Goal: Transaction & Acquisition: Purchase product/service

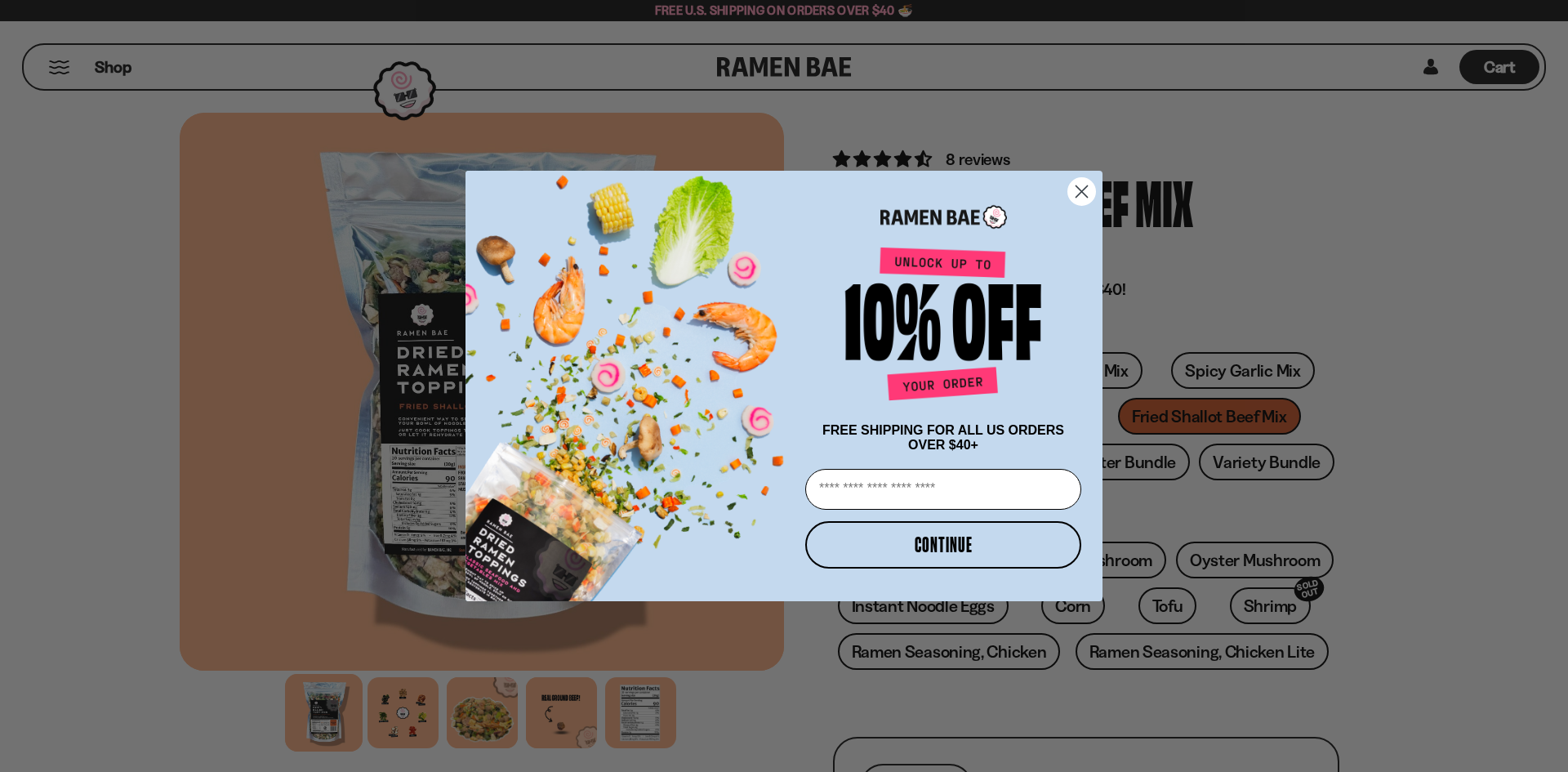
click at [1085, 190] on circle "Close dialog" at bounding box center [1081, 191] width 27 height 27
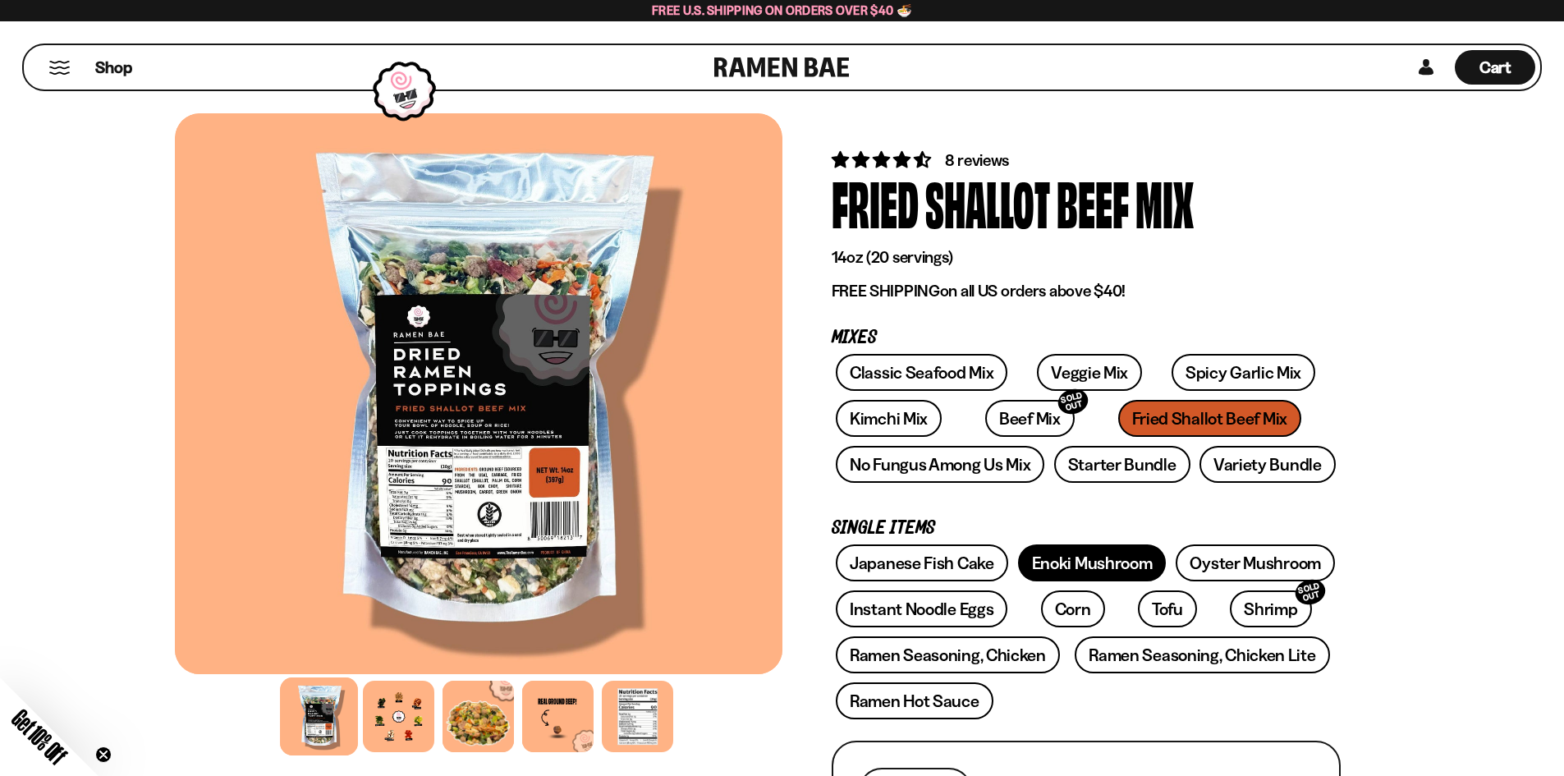
click at [1070, 564] on link "Enoki Mushroom" at bounding box center [1092, 562] width 149 height 37
click at [1113, 471] on link "Starter Bundle" at bounding box center [1122, 464] width 136 height 37
click at [1251, 465] on link "Variety Bundle" at bounding box center [1268, 464] width 136 height 37
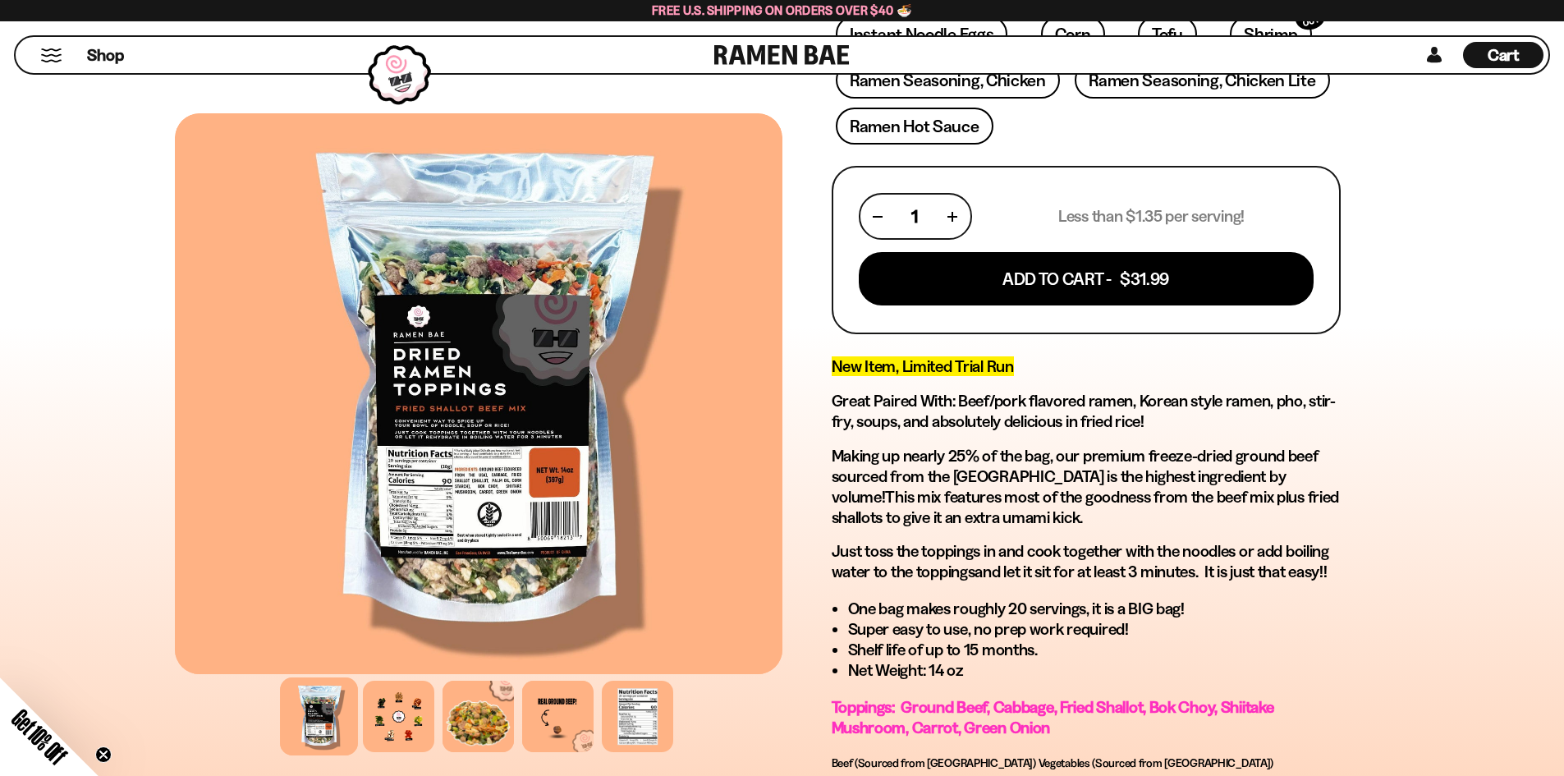
scroll to position [1067, 0]
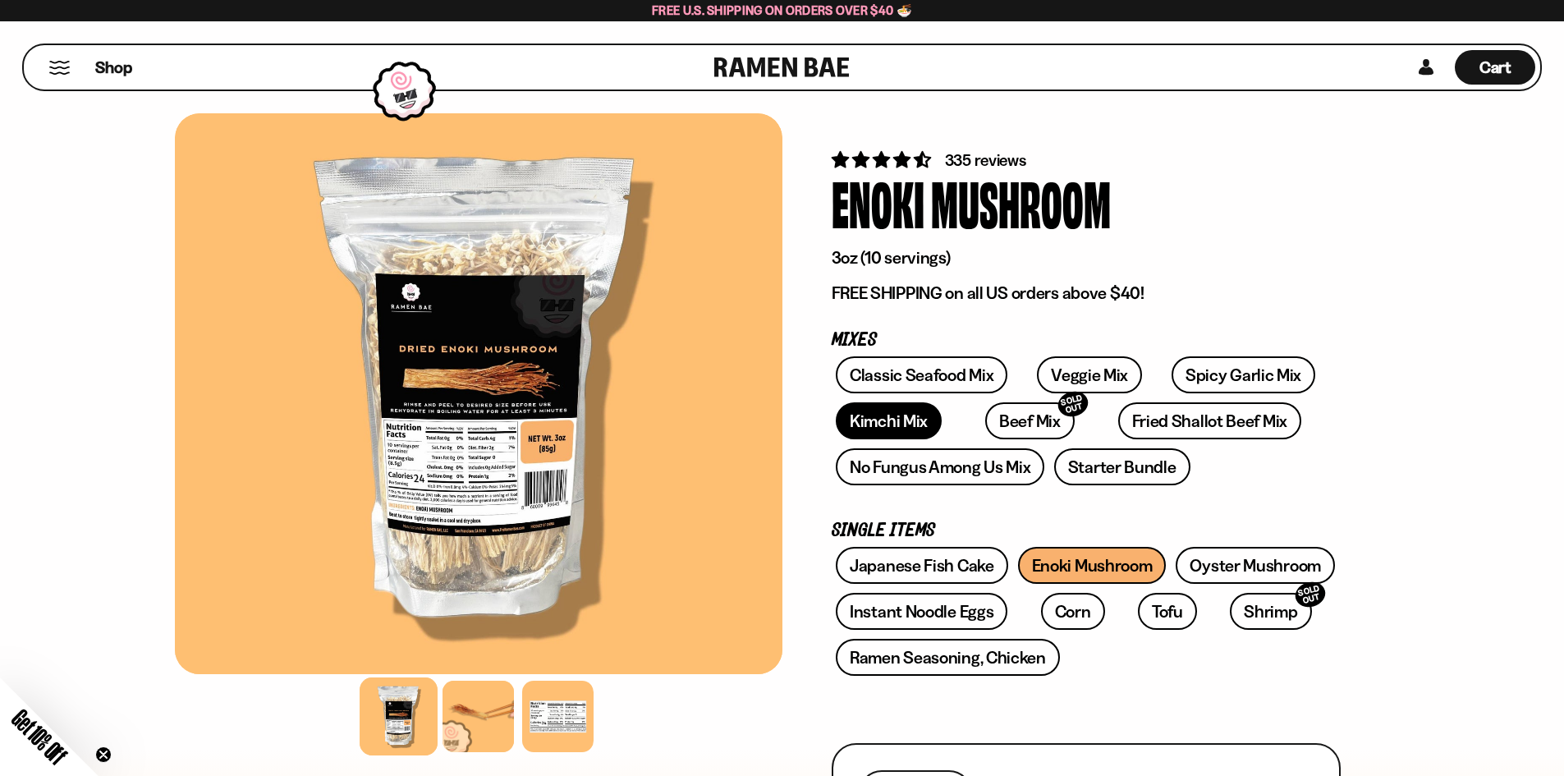
drag, startPoint x: 897, startPoint y: 409, endPoint x: 912, endPoint y: 411, distance: 15.8
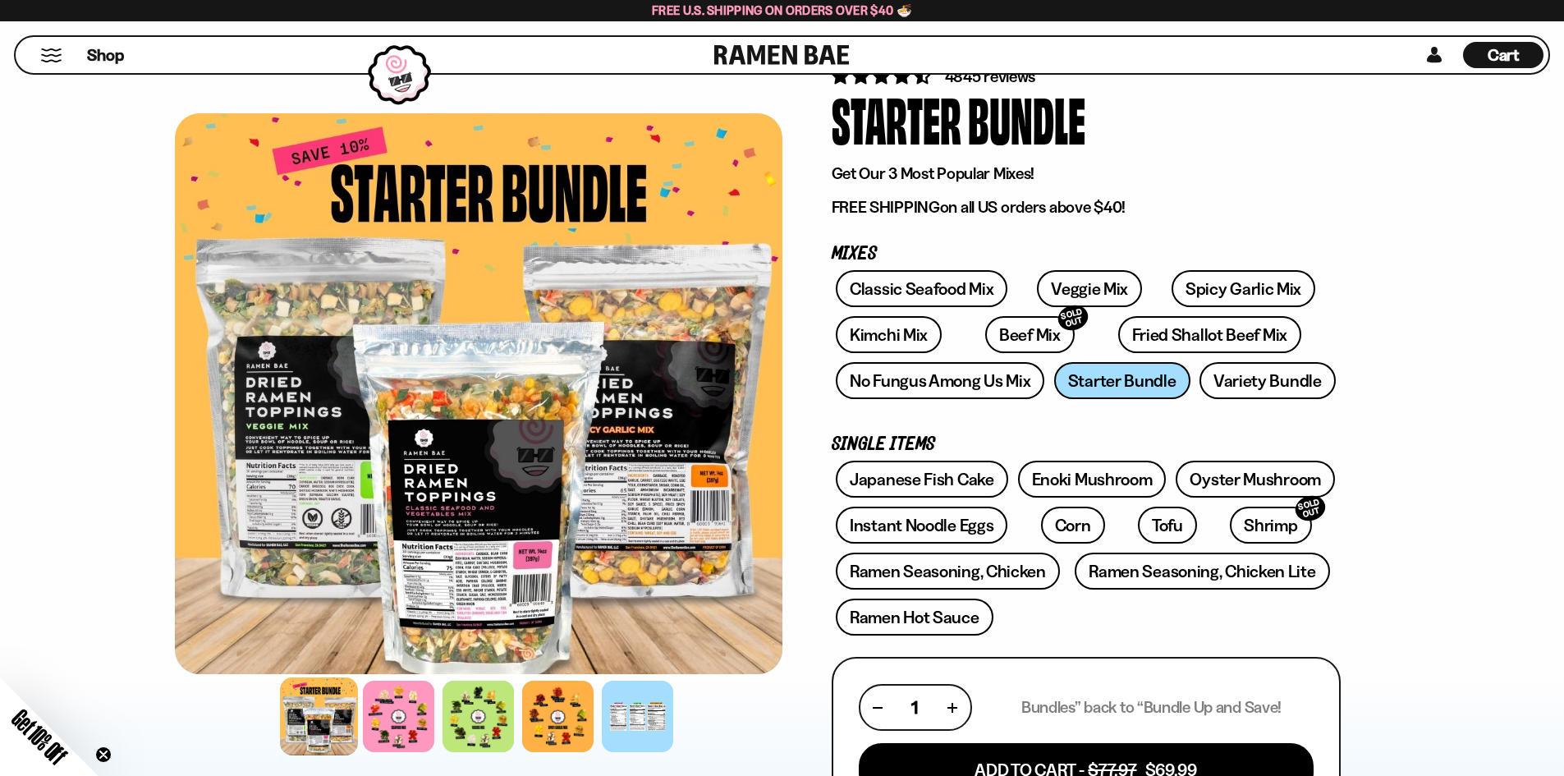
scroll to position [164, 0]
